Goal: Information Seeking & Learning: Learn about a topic

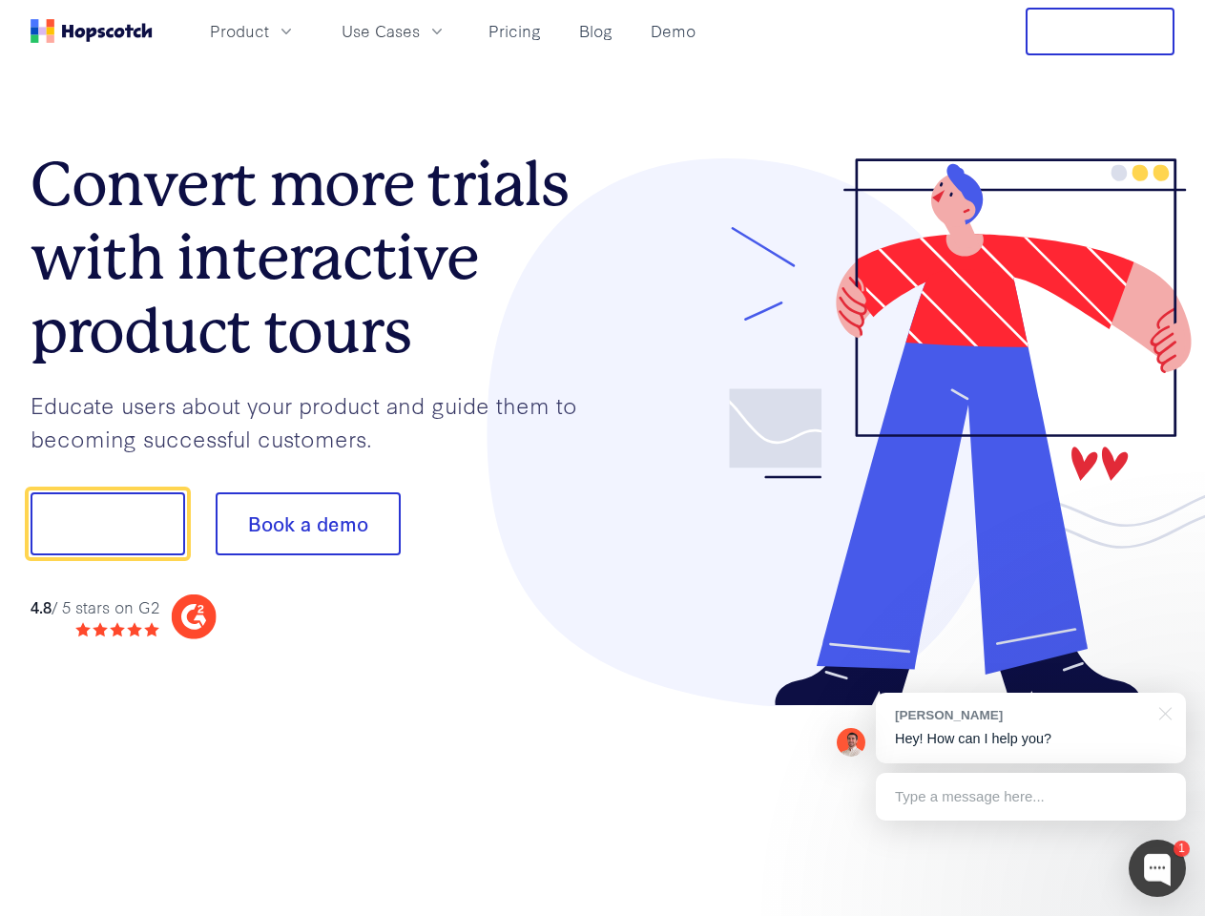
click at [603, 458] on div at bounding box center [889, 432] width 572 height 549
click at [269, 31] on span "Product" at bounding box center [239, 31] width 59 height 24
click at [420, 31] on span "Use Cases" at bounding box center [381, 31] width 78 height 24
click at [1100, 31] on button "Free Trial" at bounding box center [1100, 32] width 149 height 48
click at [107, 524] on button "Show me!" at bounding box center [108, 523] width 155 height 63
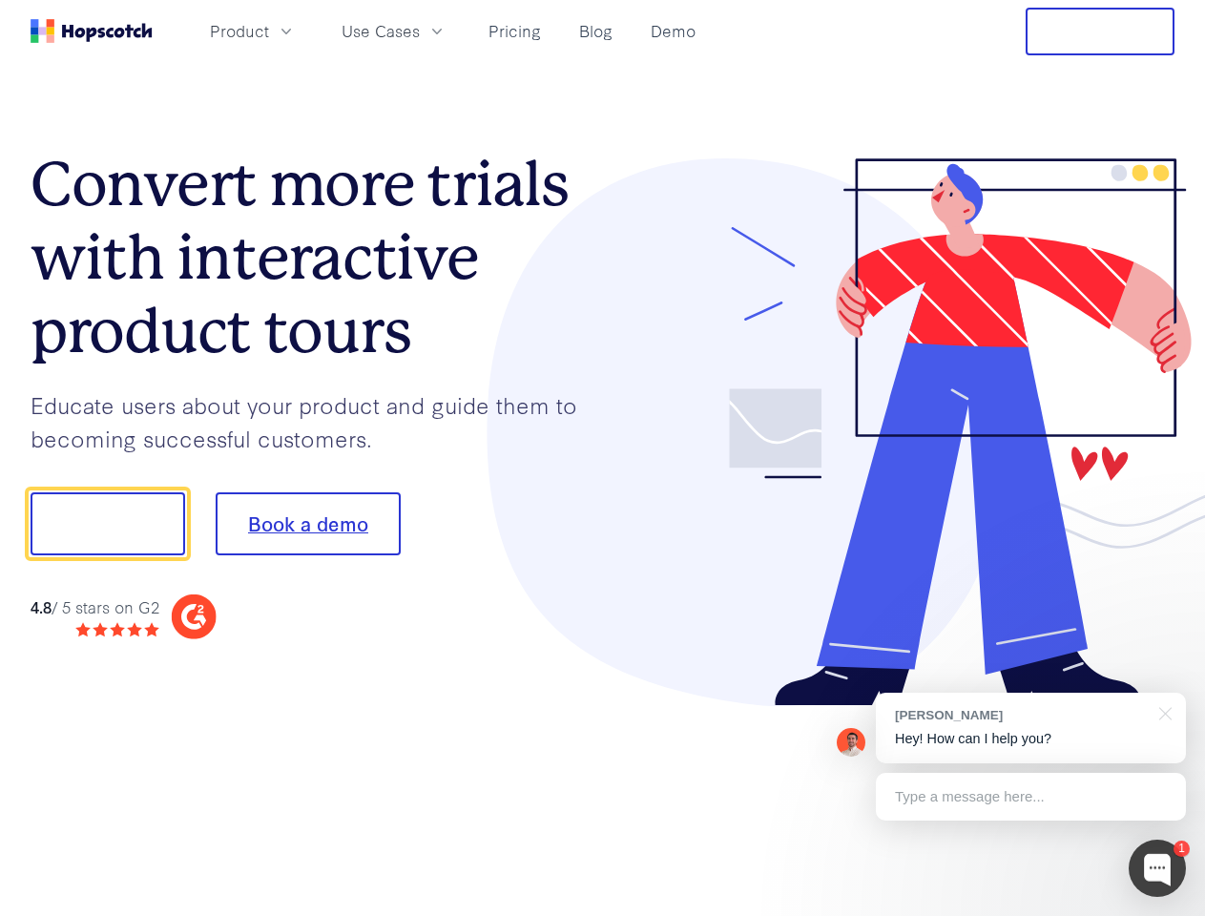
click at [307, 524] on button "Book a demo" at bounding box center [308, 523] width 185 height 63
click at [1157, 868] on div at bounding box center [1157, 868] width 57 height 57
click at [1030, 728] on div "[PERSON_NAME] Hey! How can I help you?" at bounding box center [1031, 728] width 310 height 71
click at [1162, 712] on div at bounding box center [1007, 521] width 358 height 636
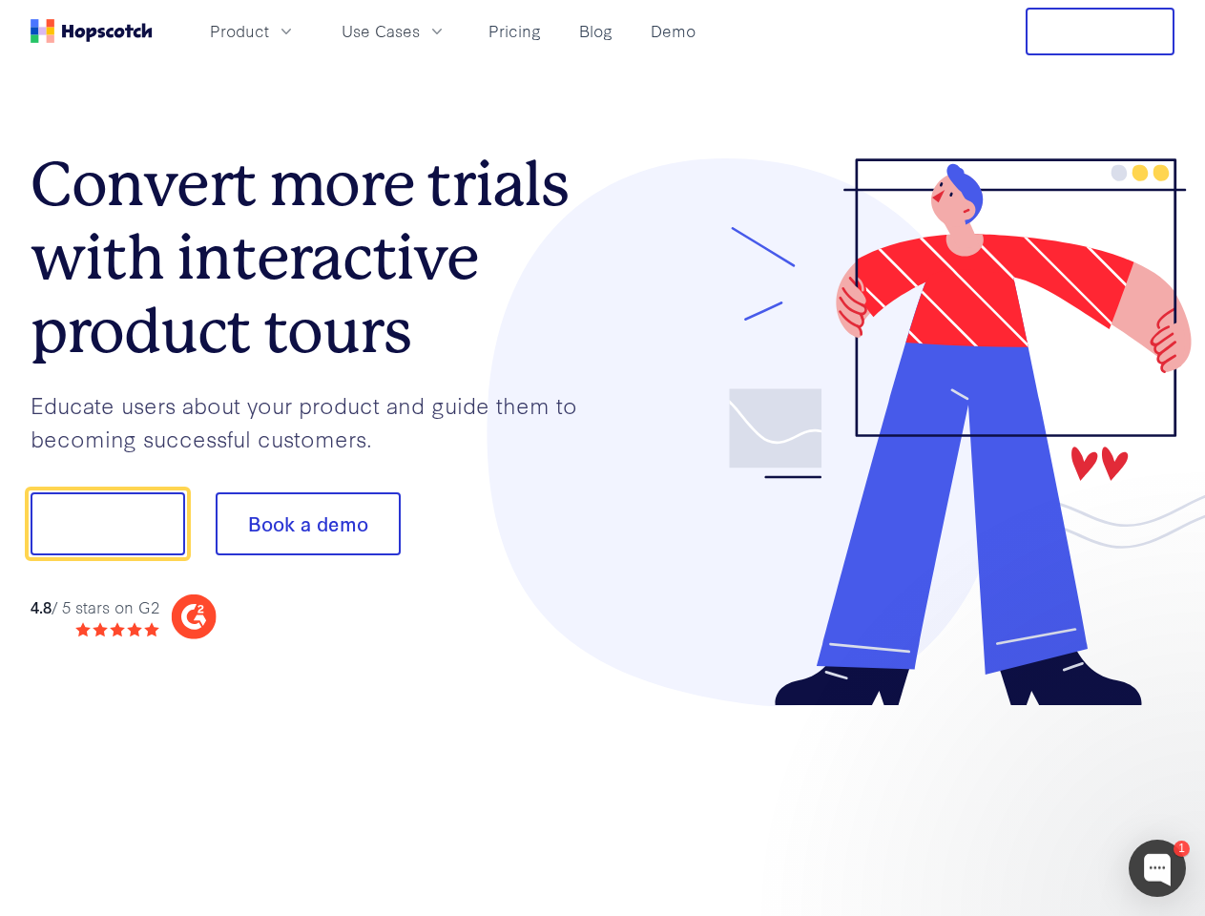
click at [1030, 797] on div at bounding box center [1007, 649] width 358 height 381
